Goal: Transaction & Acquisition: Purchase product/service

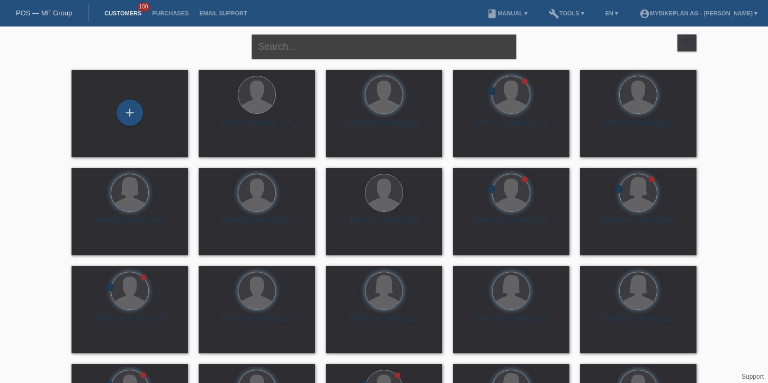
click at [377, 57] on input "text" at bounding box center [383, 46] width 265 height 25
type input "milos kytka"
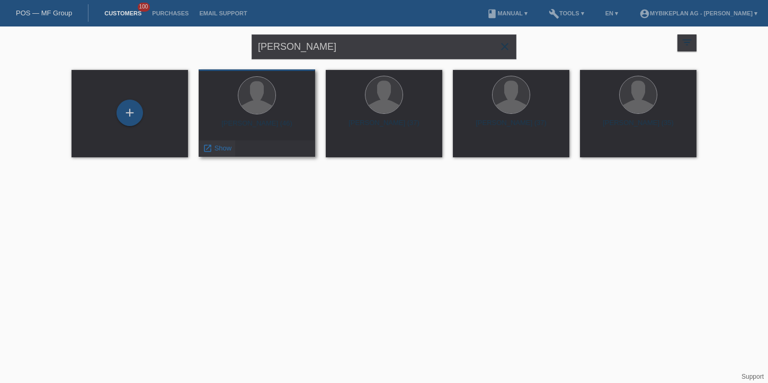
click at [215, 145] on span "Show" at bounding box center [222, 148] width 17 height 8
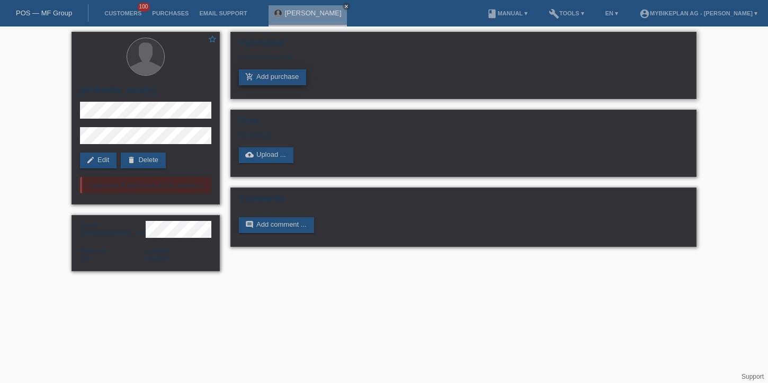
click at [284, 77] on link "add_shopping_cart Add purchase" at bounding box center [272, 77] width 67 height 16
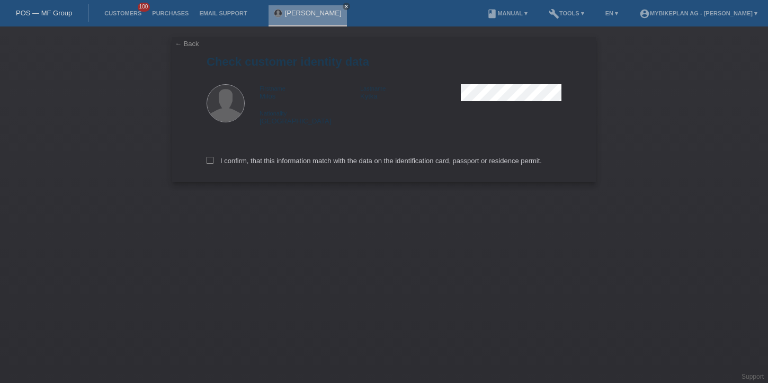
click at [185, 42] on link "← Back" at bounding box center [187, 44] width 24 height 8
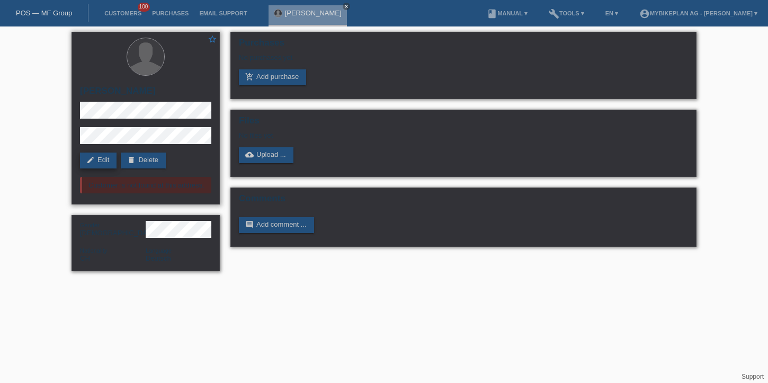
click at [97, 159] on link "edit Edit" at bounding box center [98, 160] width 37 height 16
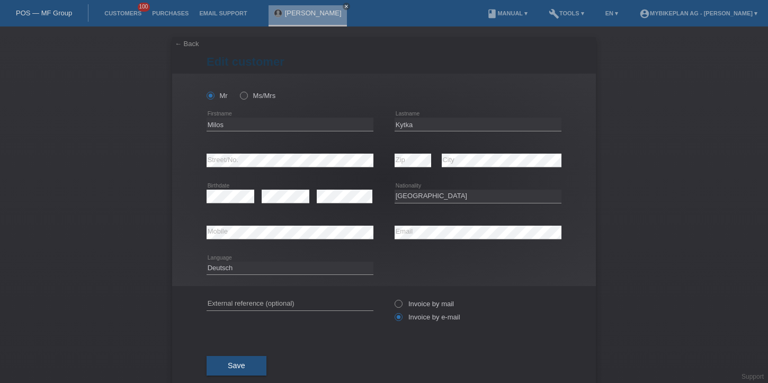
click at [521, 176] on div "error City" at bounding box center [501, 160] width 120 height 36
click at [483, 177] on div "error City" at bounding box center [501, 160] width 120 height 36
click at [469, 206] on div "Please select... Switzerland Austria Germany Liechtenstein ------------ Afghani…" at bounding box center [477, 196] width 167 height 36
click at [483, 193] on select "Please select... Switzerland Austria Germany Liechtenstein ------------ Afghani…" at bounding box center [477, 196] width 167 height 13
select select "SK"
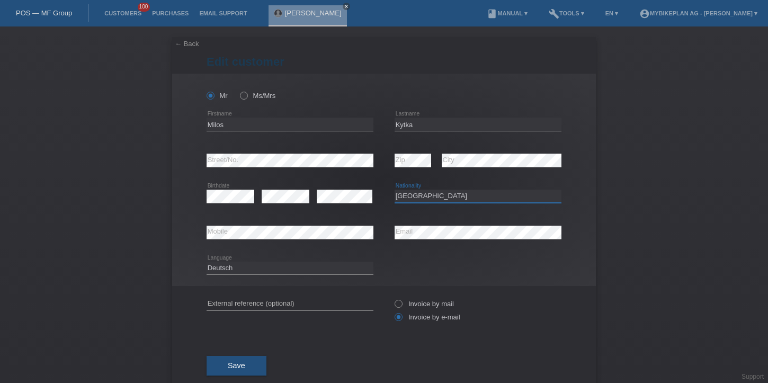
click at [394, 190] on select "Please select... Switzerland Austria Germany Liechtenstein ------------ Afghani…" at bounding box center [477, 196] width 167 height 13
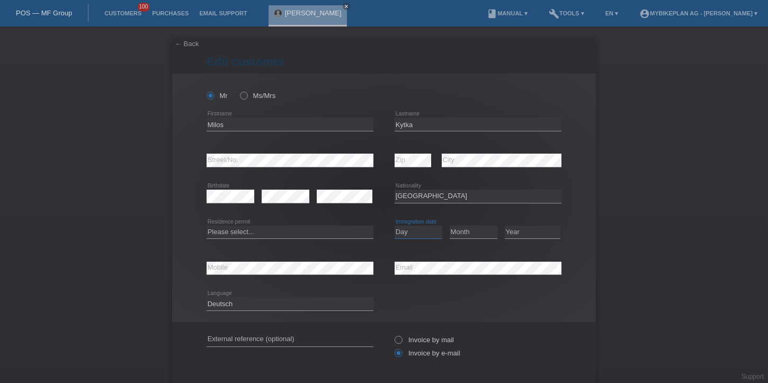
click at [423, 233] on select "Day 01 02 03 04 05 06 07 08 09 10 11" at bounding box center [418, 231] width 48 height 13
select select "12"
click at [394, 225] on select "Day 01 02 03 04 05 06 07 08 09 10 11" at bounding box center [418, 231] width 48 height 13
click at [462, 231] on select "Month 01 02 03 04 05 06 07 08 09 10 11" at bounding box center [473, 231] width 48 height 13
select select "08"
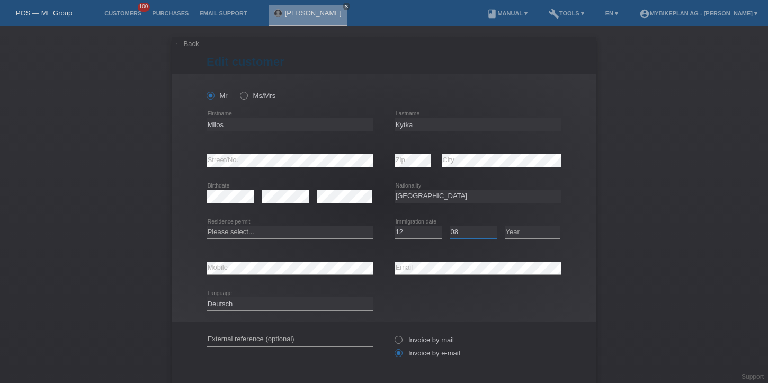
click at [449, 225] on select "Month 01 02 03 04 05 06 07 08 09 10 11" at bounding box center [473, 231] width 48 height 13
click at [533, 236] on select "Year 2025 2024 2023 2022 2021 2020 2019 2018 2017 2016 2015 2014 2013 2012 2011…" at bounding box center [532, 231] width 56 height 13
select select "2024"
click at [504, 225] on select "Year 2025 2024 2023 2022 2021 2020 2019 2018 2017 2016 2015 2014 2013 2012 2011…" at bounding box center [532, 231] width 56 height 13
click at [289, 232] on select "Please select... C B B - Refugee status Other" at bounding box center [289, 231] width 167 height 13
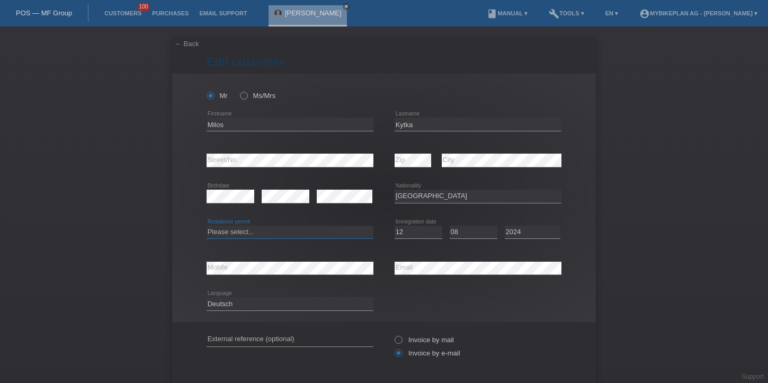
select select "B"
click at [206, 225] on select "Please select... C B B - Refugee status Other" at bounding box center [289, 231] width 167 height 13
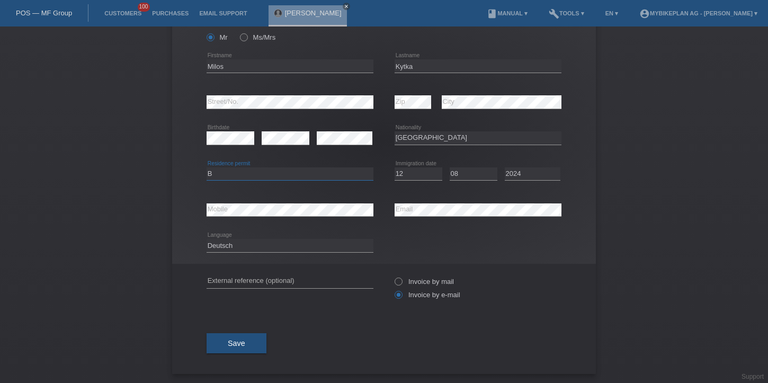
scroll to position [59, 0]
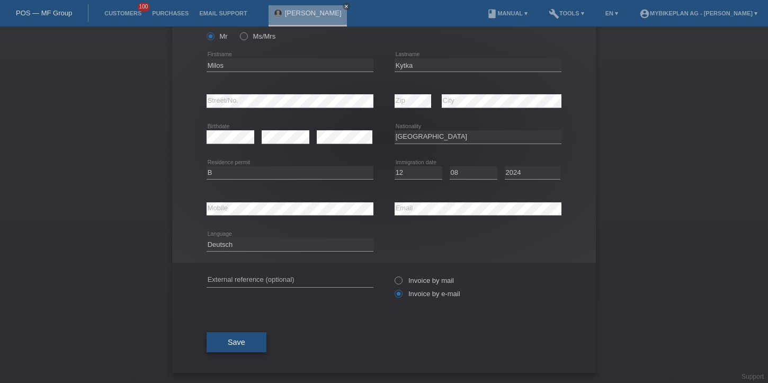
click at [250, 345] on button "Save" at bounding box center [236, 342] width 60 height 20
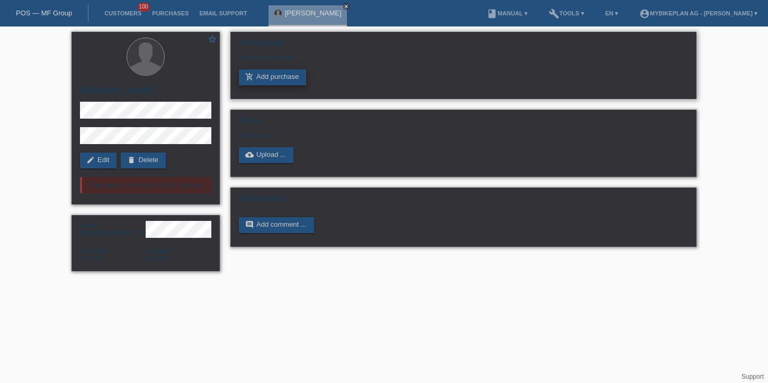
click at [255, 84] on link "add_shopping_cart Add purchase" at bounding box center [272, 77] width 67 height 16
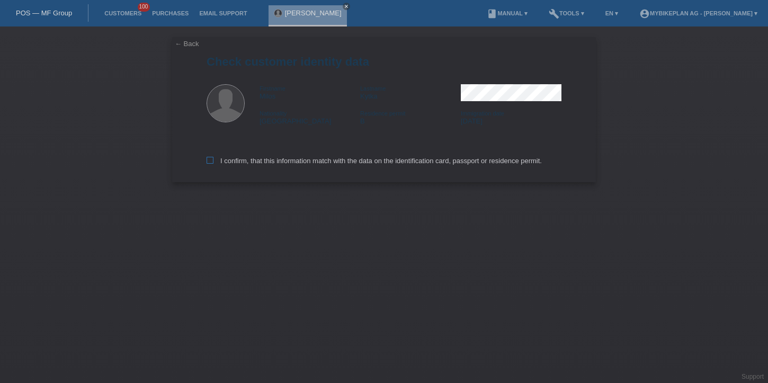
click at [225, 163] on label "I confirm, that this information match with the data on the identification card…" at bounding box center [373, 161] width 335 height 8
click at [213, 163] on input "I confirm, that this information match with the data on the identification card…" at bounding box center [209, 160] width 7 height 7
checkbox input "true"
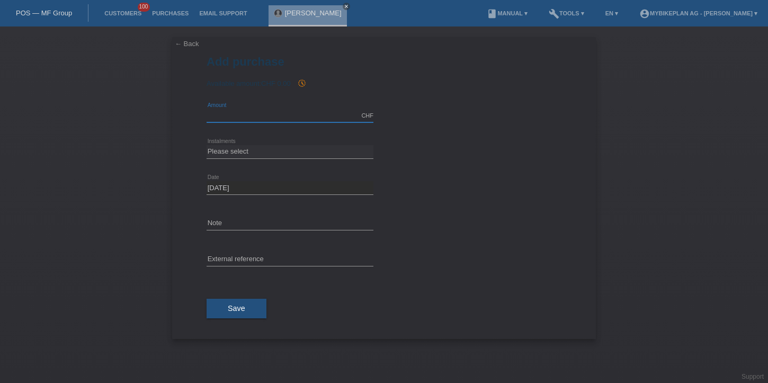
click at [281, 114] on input "text" at bounding box center [289, 115] width 167 height 13
type input "6999.00"
click at [212, 152] on select "Please select 6 instalments 12 instalments 18 instalments 24 instalments 36 ins…" at bounding box center [289, 151] width 167 height 13
select select "487"
click at [206, 145] on select "Please select 6 instalments 12 instalments 18 instalments 24 instalments 36 ins…" at bounding box center [289, 151] width 167 height 13
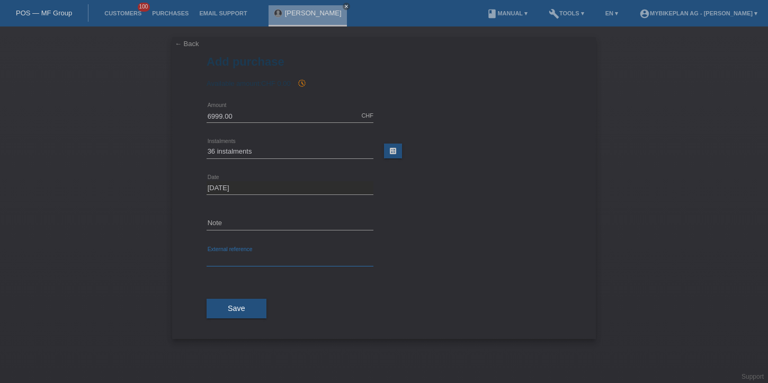
click at [225, 254] on input "text" at bounding box center [289, 259] width 167 height 13
paste input "42372938882"
type input "42372938882"
click at [231, 305] on span "Save" at bounding box center [236, 308] width 17 height 8
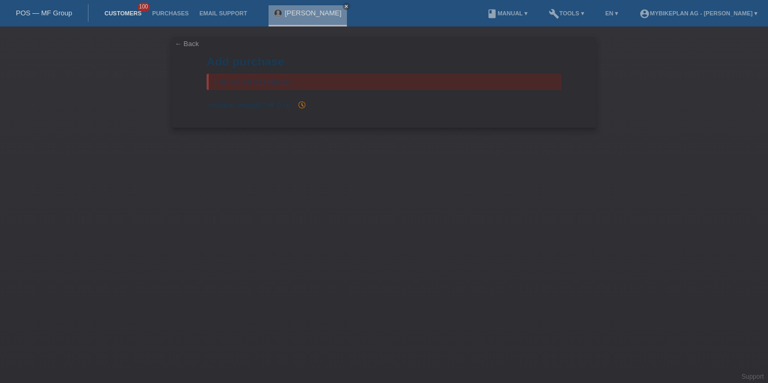
click at [137, 13] on link "Customers" at bounding box center [123, 13] width 48 height 6
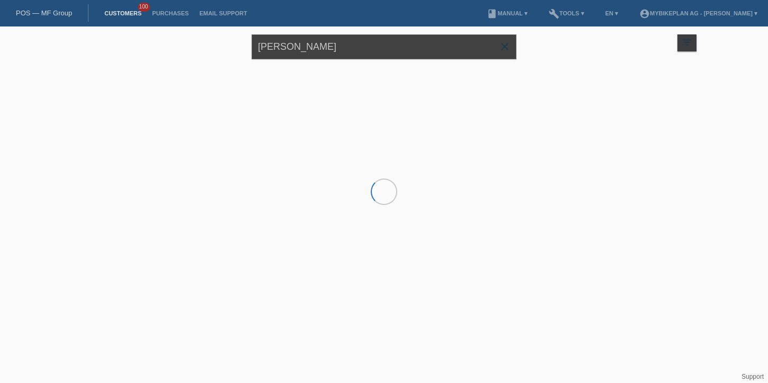
click at [281, 50] on input "milos kytka" at bounding box center [383, 46] width 265 height 25
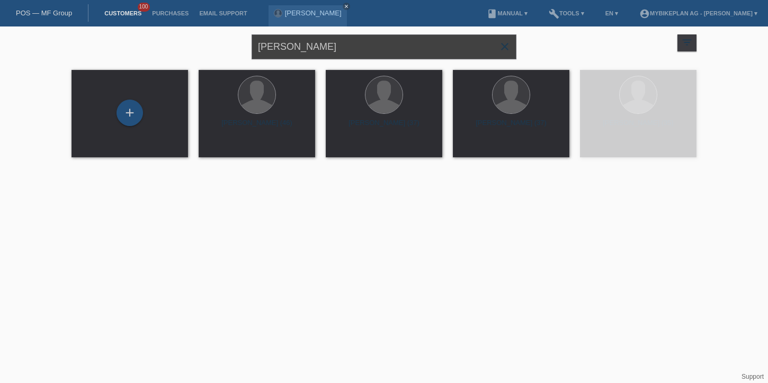
click at [281, 50] on input "milos kytka" at bounding box center [383, 46] width 265 height 25
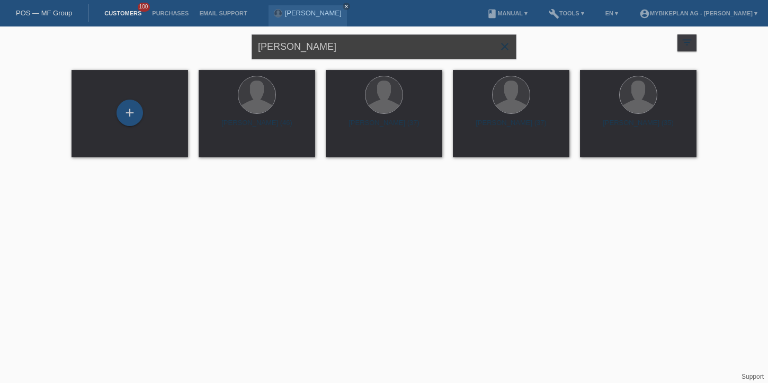
type input "Angela Bugmann"
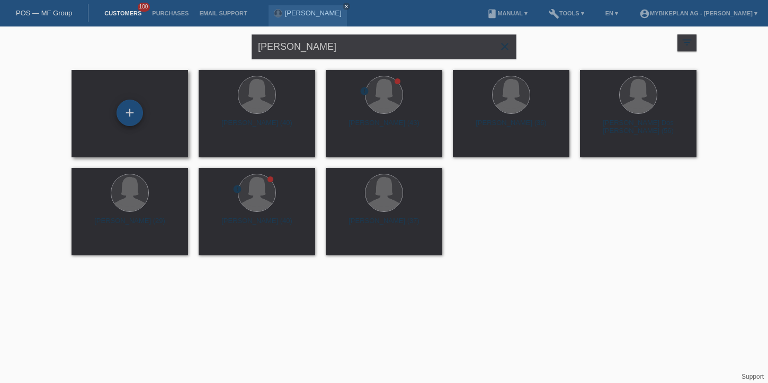
click at [127, 109] on div "+" at bounding box center [129, 113] width 26 height 26
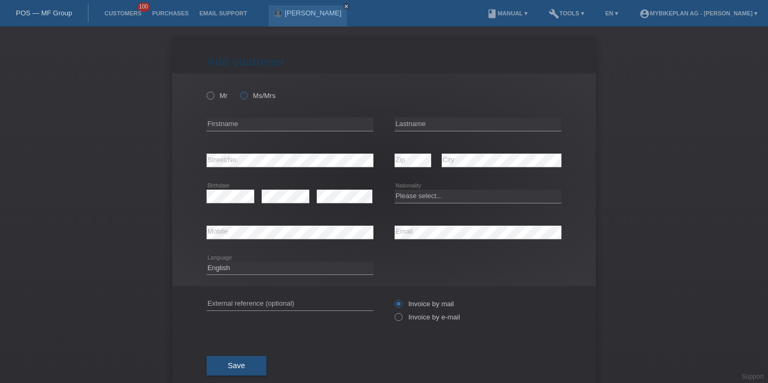
click at [257, 93] on label "Ms/Mrs" at bounding box center [257, 96] width 35 height 8
click at [247, 93] on input "Ms/Mrs" at bounding box center [243, 95] width 7 height 7
radio input "true"
click at [247, 123] on input "text" at bounding box center [289, 124] width 167 height 13
type input "Angela Cristina"
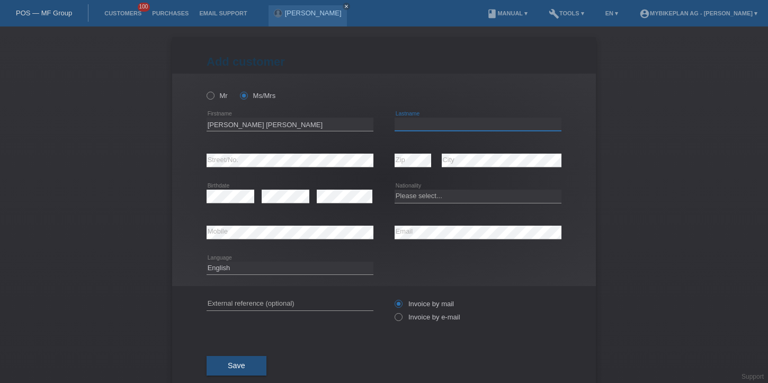
click at [501, 130] on input "text" at bounding box center [477, 124] width 167 height 13
type input "Bugmann"
click at [415, 203] on icon at bounding box center [477, 203] width 167 height 1
click at [420, 198] on select "Please select... Switzerland Austria Germany Liechtenstein ------------ Afghani…" at bounding box center [477, 196] width 167 height 13
select select "BR"
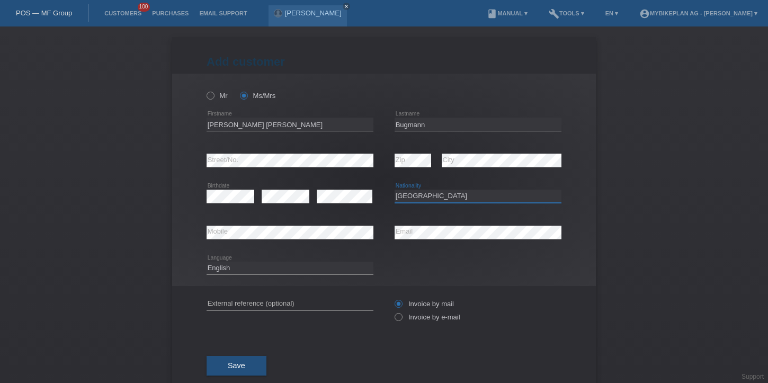
click at [394, 190] on select "Please select... Switzerland Austria Germany Liechtenstein ------------ Afghani…" at bounding box center [477, 196] width 167 height 13
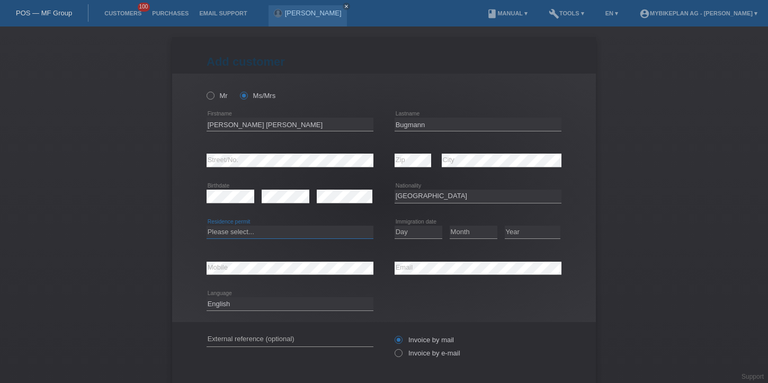
click at [249, 233] on select "Please select... C B B - Refugee status Other" at bounding box center [289, 231] width 167 height 13
select select "B"
click at [206, 225] on select "Please select... C B B - Refugee status Other" at bounding box center [289, 231] width 167 height 13
click at [420, 232] on select "Day 01 02 03 04 05 06 07 08 09 10 11" at bounding box center [418, 231] width 48 height 13
select select "30"
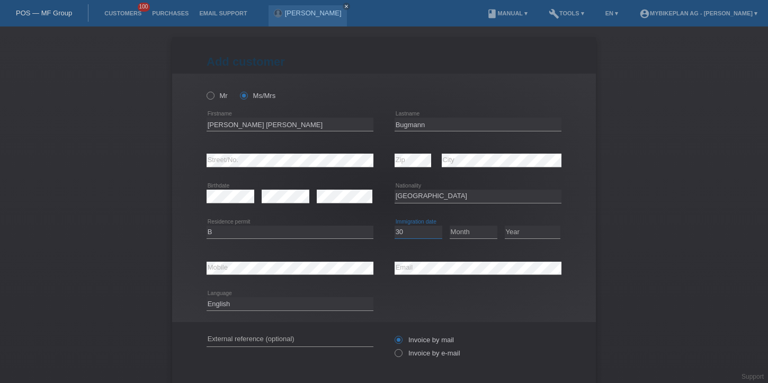
click at [394, 225] on select "Day 01 02 03 04 05 06 07 08 09 10 11" at bounding box center [418, 231] width 48 height 13
click at [481, 223] on div "Month 01 02 03 04 05 06 07 08 09 10 11 12 error" at bounding box center [473, 232] width 48 height 36
click at [476, 232] on select "Month 01 02 03 04 05 06 07 08 09 10 11" at bounding box center [473, 231] width 48 height 13
select select "10"
click at [449, 225] on select "Month 01 02 03 04 05 06 07 08 09 10 11" at bounding box center [473, 231] width 48 height 13
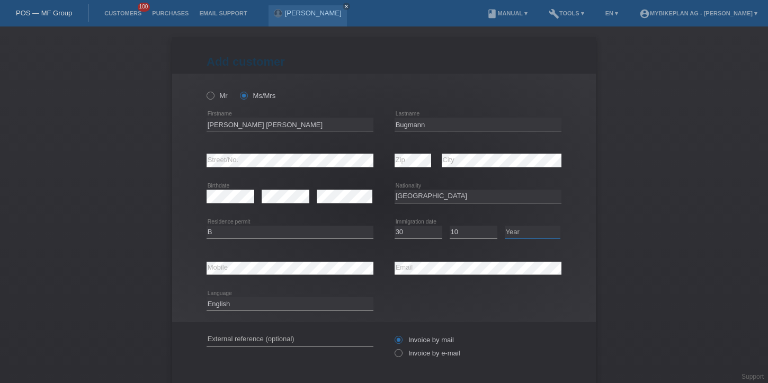
click at [509, 232] on select "Year 2025 2024 2023 2022 2021 2020 2019 2018 2017 2016 2015 2014 2013 2012 2011…" at bounding box center [532, 231] width 56 height 13
select select "2018"
click at [504, 225] on select "Year 2025 2024 2023 2022 2021 2020 2019 2018 2017 2016 2015 2014 2013 2012 2011…" at bounding box center [532, 231] width 56 height 13
click at [277, 310] on select "Deutsch Français Italiano English" at bounding box center [289, 303] width 167 height 13
select select "de"
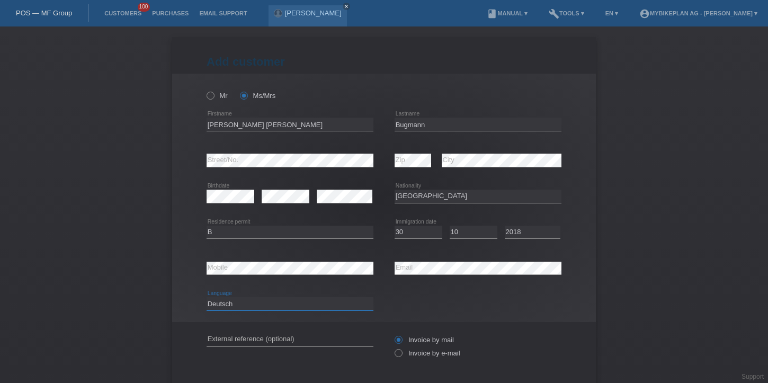
click at [206, 297] on select "Deutsch Français Italiano English" at bounding box center [289, 303] width 167 height 13
click at [408, 355] on label "Invoice by e-mail" at bounding box center [427, 353] width 66 height 8
click at [401, 355] on input "Invoice by e-mail" at bounding box center [397, 355] width 7 height 13
radio input "true"
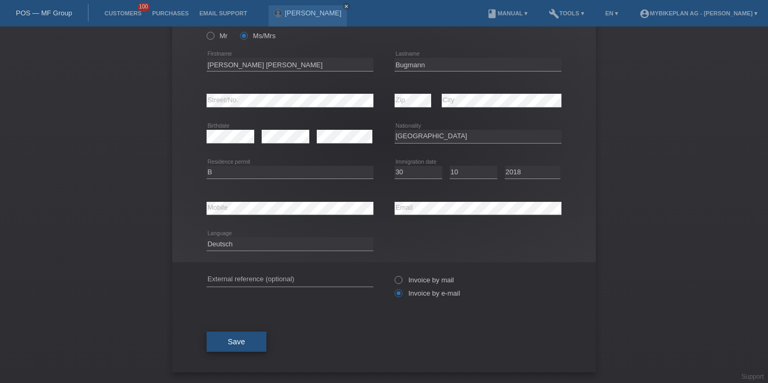
click at [224, 340] on button "Save" at bounding box center [236, 341] width 60 height 20
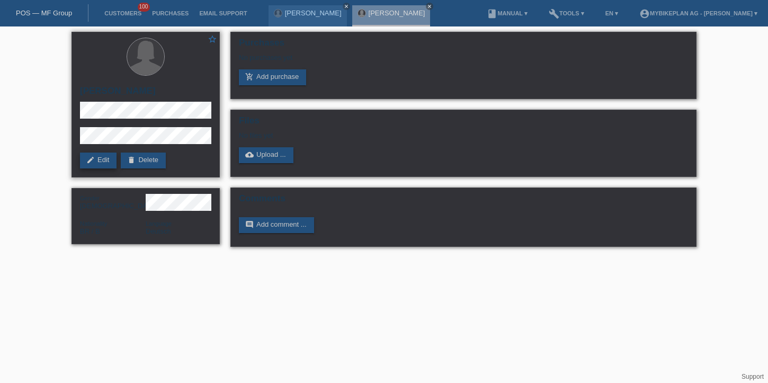
click at [101, 160] on link "edit Edit" at bounding box center [98, 160] width 37 height 16
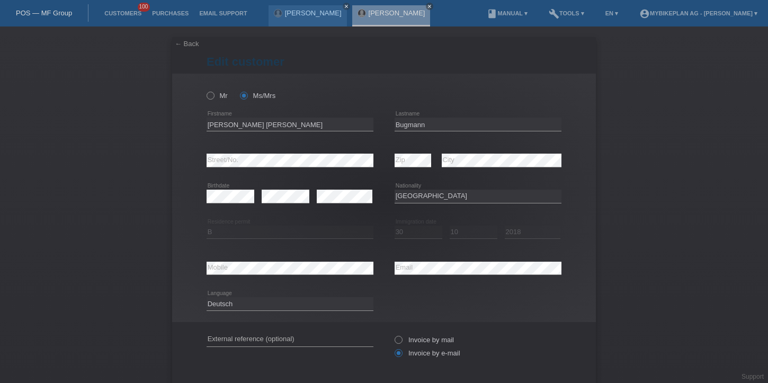
select select "BR"
select select "B"
select select "30"
select select "10"
select select "2018"
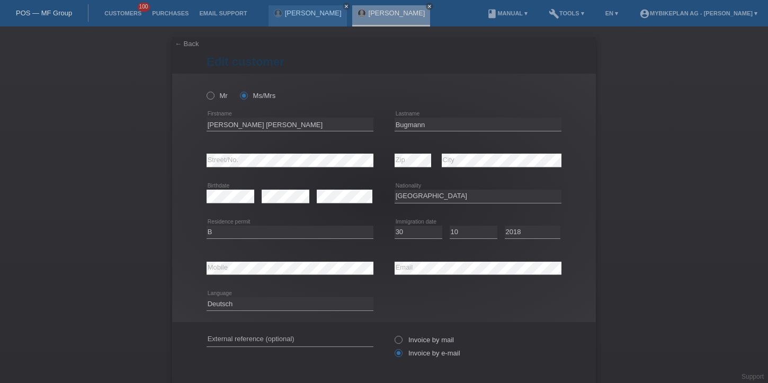
click at [385, 329] on div "error External reference (optional) Invoice by mail" at bounding box center [383, 346] width 355 height 49
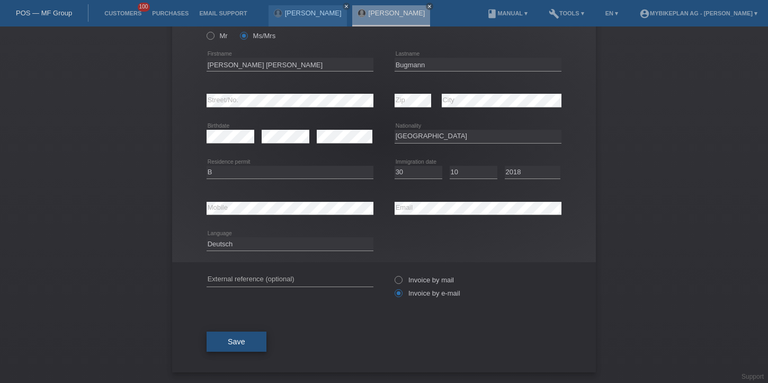
click at [227, 342] on button "Save" at bounding box center [236, 341] width 60 height 20
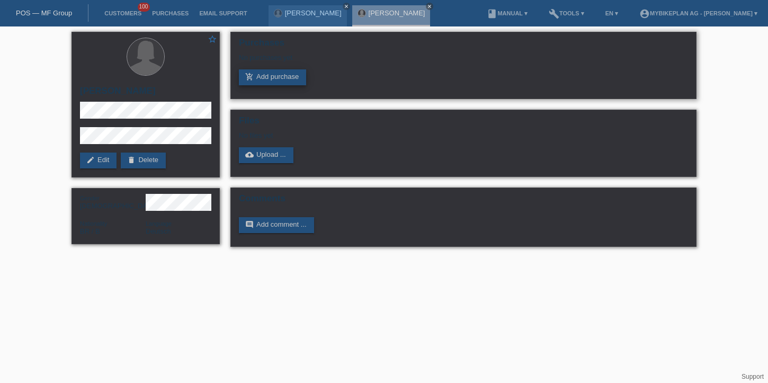
click at [290, 76] on link "add_shopping_cart Add purchase" at bounding box center [272, 77] width 67 height 16
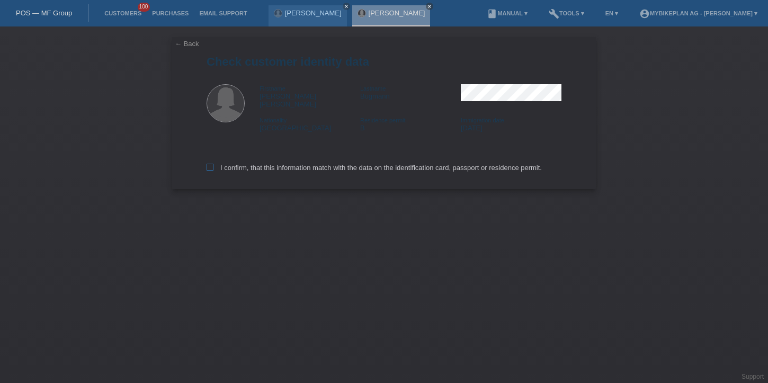
click at [240, 164] on label "I confirm, that this information match with the data on the identification card…" at bounding box center [373, 168] width 335 height 8
click at [213, 164] on input "I confirm, that this information match with the data on the identification card…" at bounding box center [209, 167] width 7 height 7
checkbox input "true"
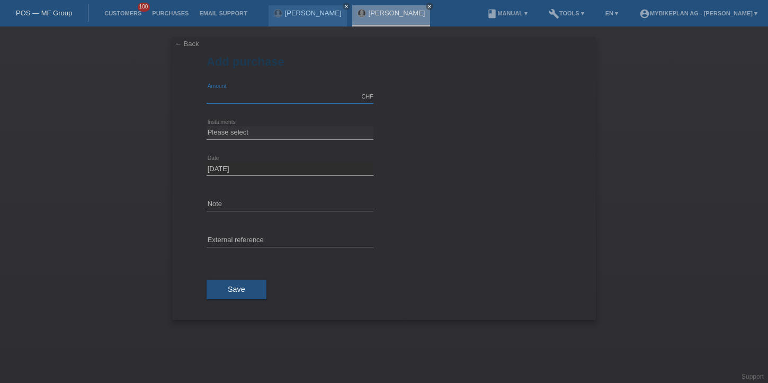
click at [274, 98] on input "text" at bounding box center [289, 96] width 167 height 13
type input "5998.00"
click at [236, 133] on select "Please select 6 instalments 12 instalments 18 instalments 24 instalments 36 ins…" at bounding box center [289, 132] width 167 height 13
select select "488"
click at [206, 126] on select "Please select 6 instalments 12 instalments 18 instalments 24 instalments 36 ins…" at bounding box center [289, 132] width 167 height 13
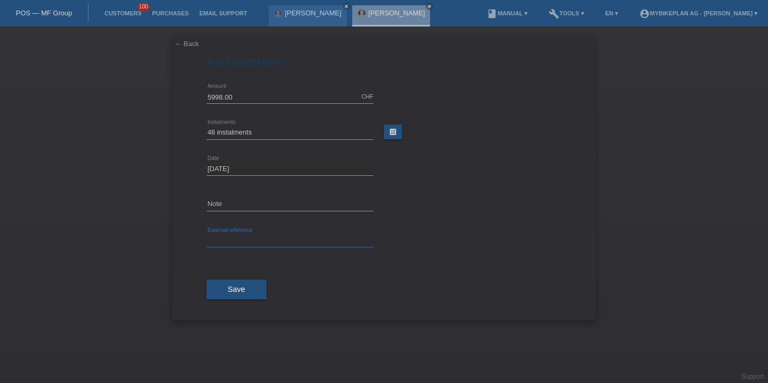
click at [230, 240] on input "text" at bounding box center [289, 240] width 167 height 13
paste input "42411896137"
paste input "42407233409"
type input "42411896137, 42407233409"
click at [252, 286] on button "Save" at bounding box center [236, 289] width 60 height 20
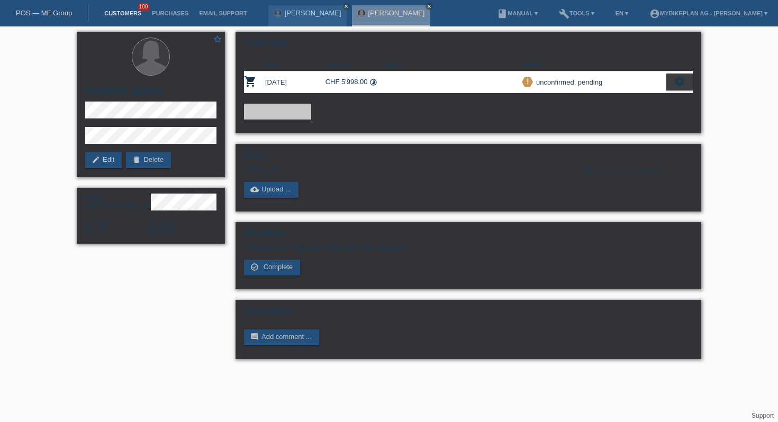
click at [130, 12] on link "Customers" at bounding box center [123, 13] width 48 height 6
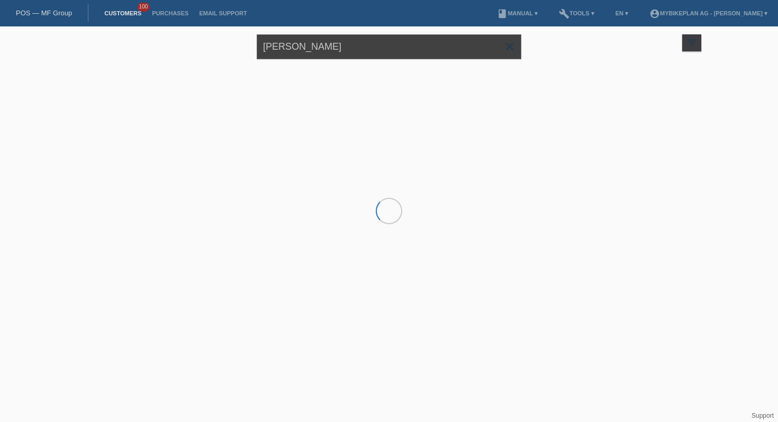
click at [312, 49] on input "Angela Bugmann" at bounding box center [389, 46] width 265 height 25
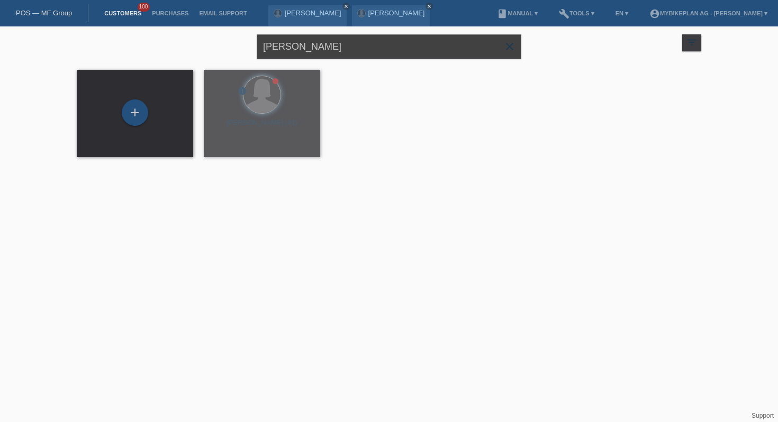
click at [312, 49] on input "Angela Bugmann" at bounding box center [389, 46] width 265 height 25
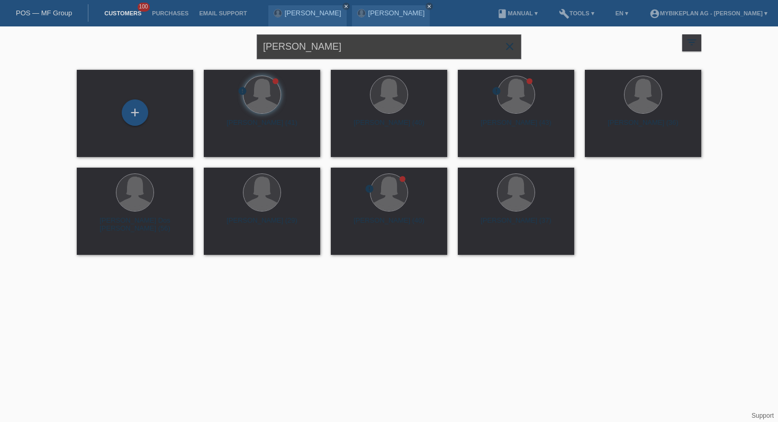
type input "mitra nedic"
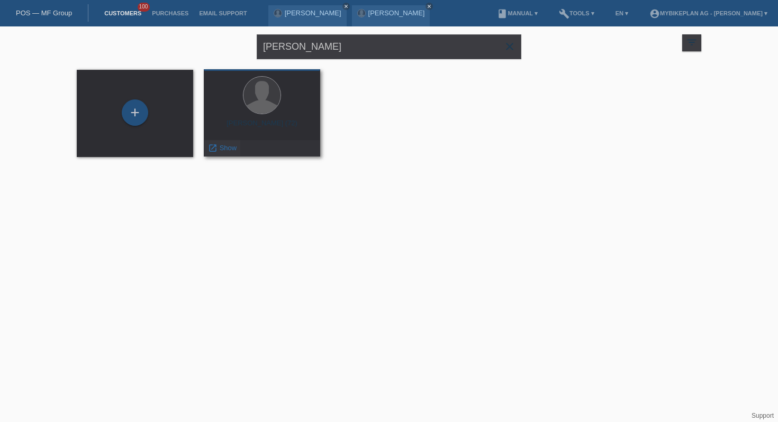
click at [222, 149] on span "Show" at bounding box center [228, 148] width 17 height 8
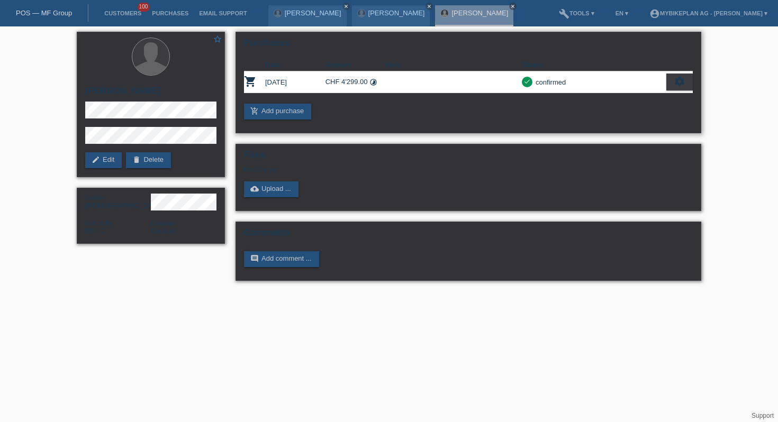
click at [672, 82] on div "settings" at bounding box center [679, 82] width 26 height 17
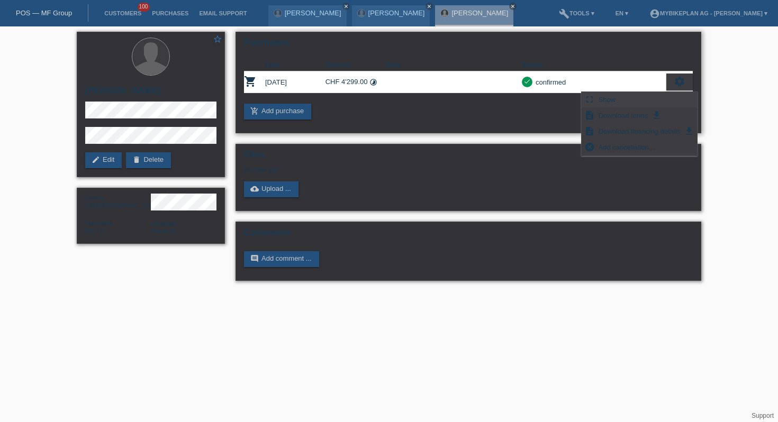
click at [629, 103] on div "fullscreen Show" at bounding box center [639, 100] width 115 height 16
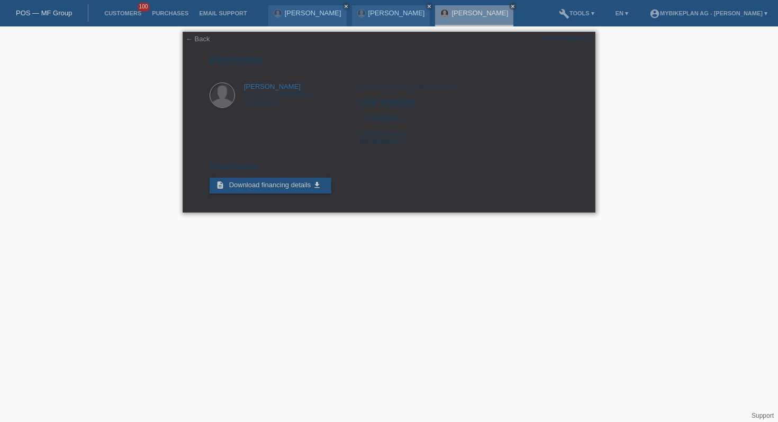
click at [194, 36] on link "← Back" at bounding box center [198, 39] width 24 height 8
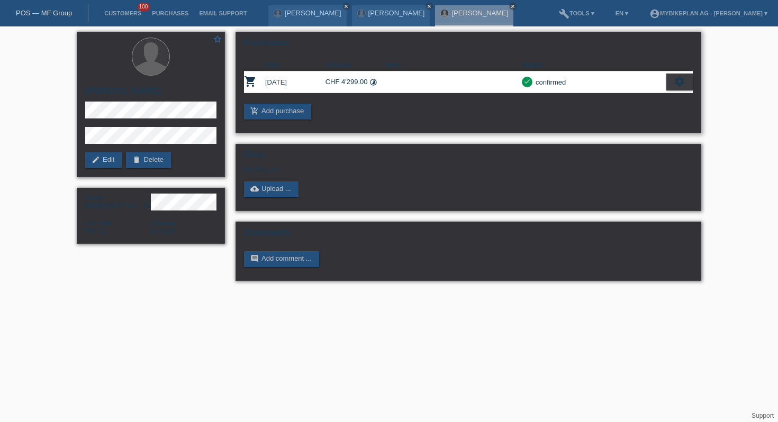
click at [527, 83] on icon "check" at bounding box center [527, 81] width 7 height 7
